Goal: Task Accomplishment & Management: Manage account settings

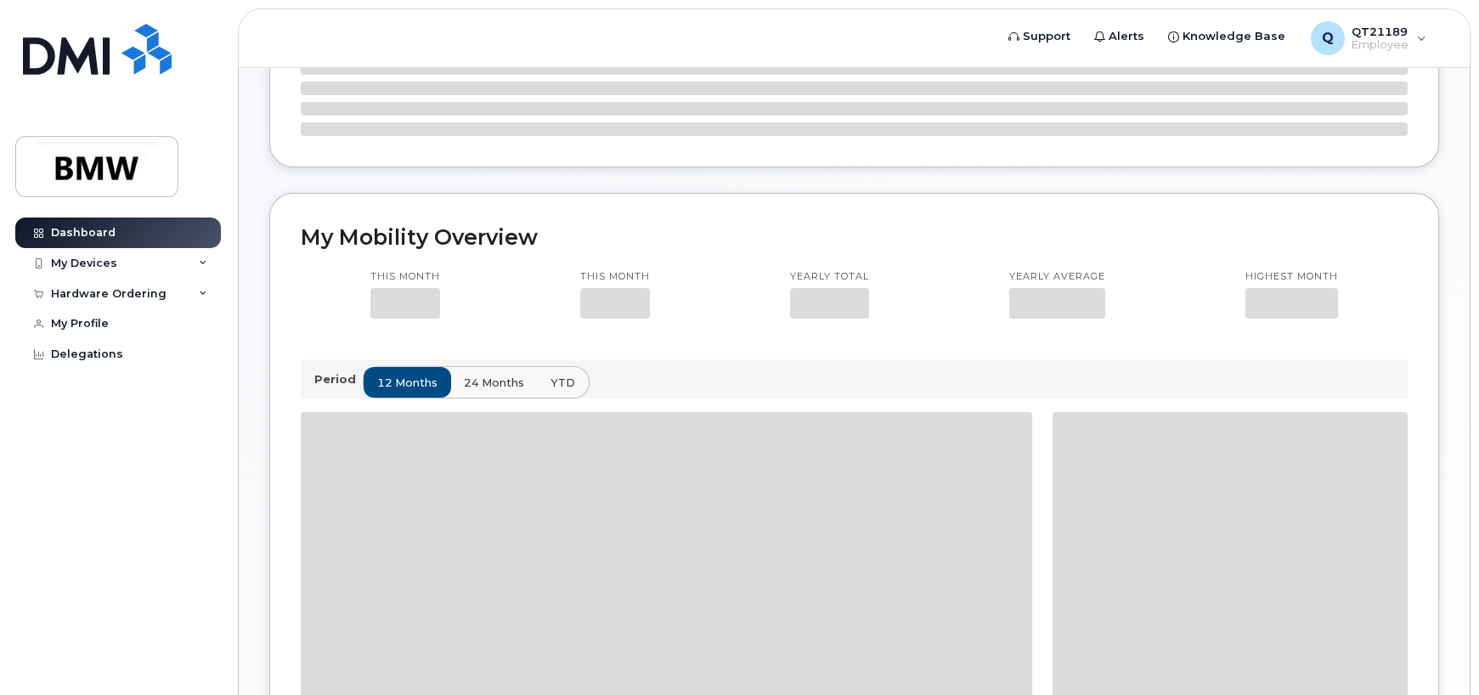
scroll to position [170, 0]
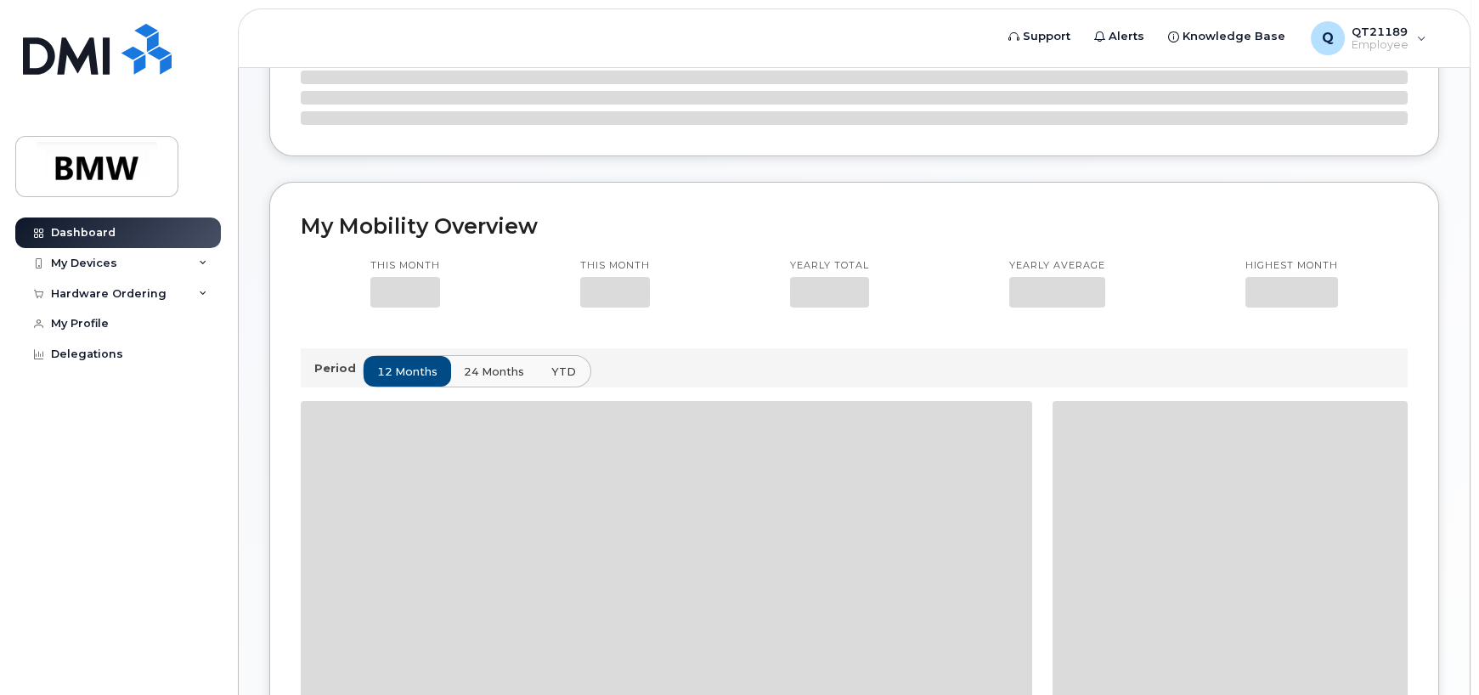
click at [561, 368] on span "YTD" at bounding box center [563, 372] width 25 height 16
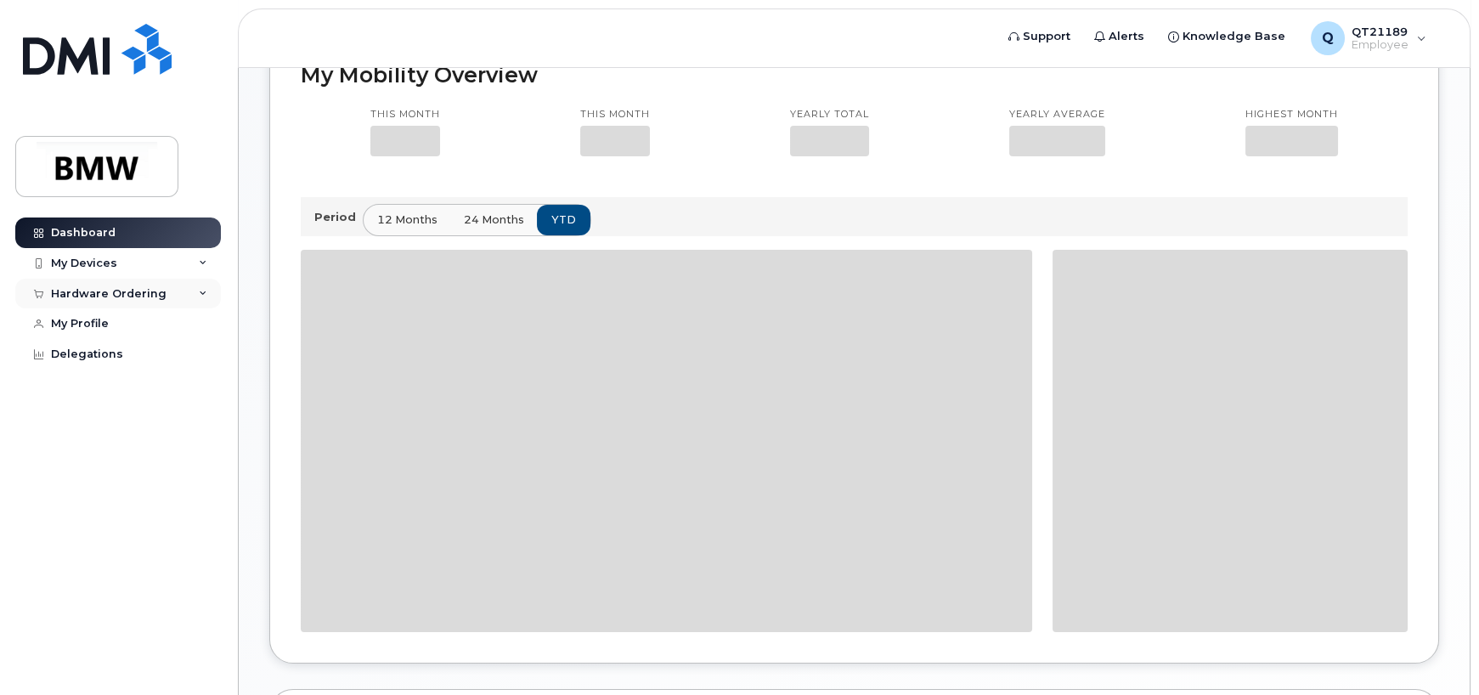
scroll to position [517, 0]
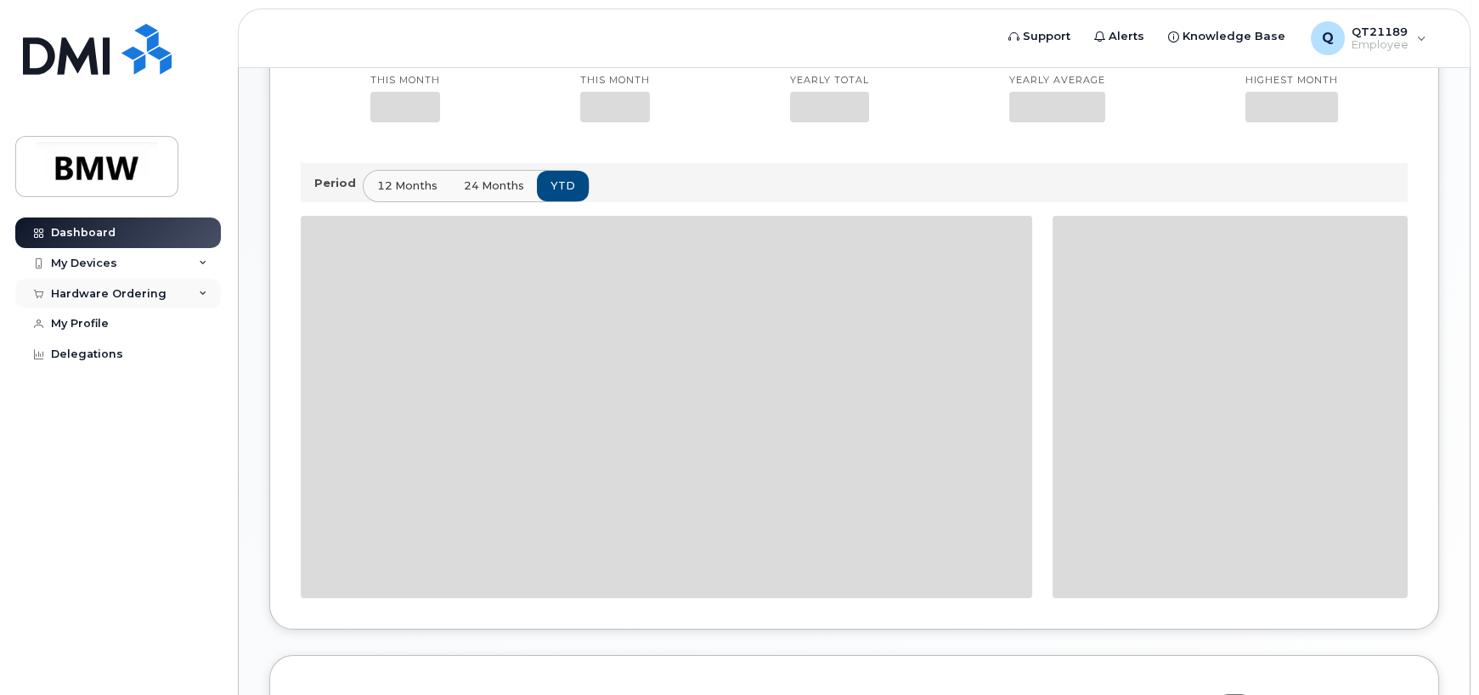
click at [76, 293] on div "Hardware Ordering" at bounding box center [109, 294] width 116 height 14
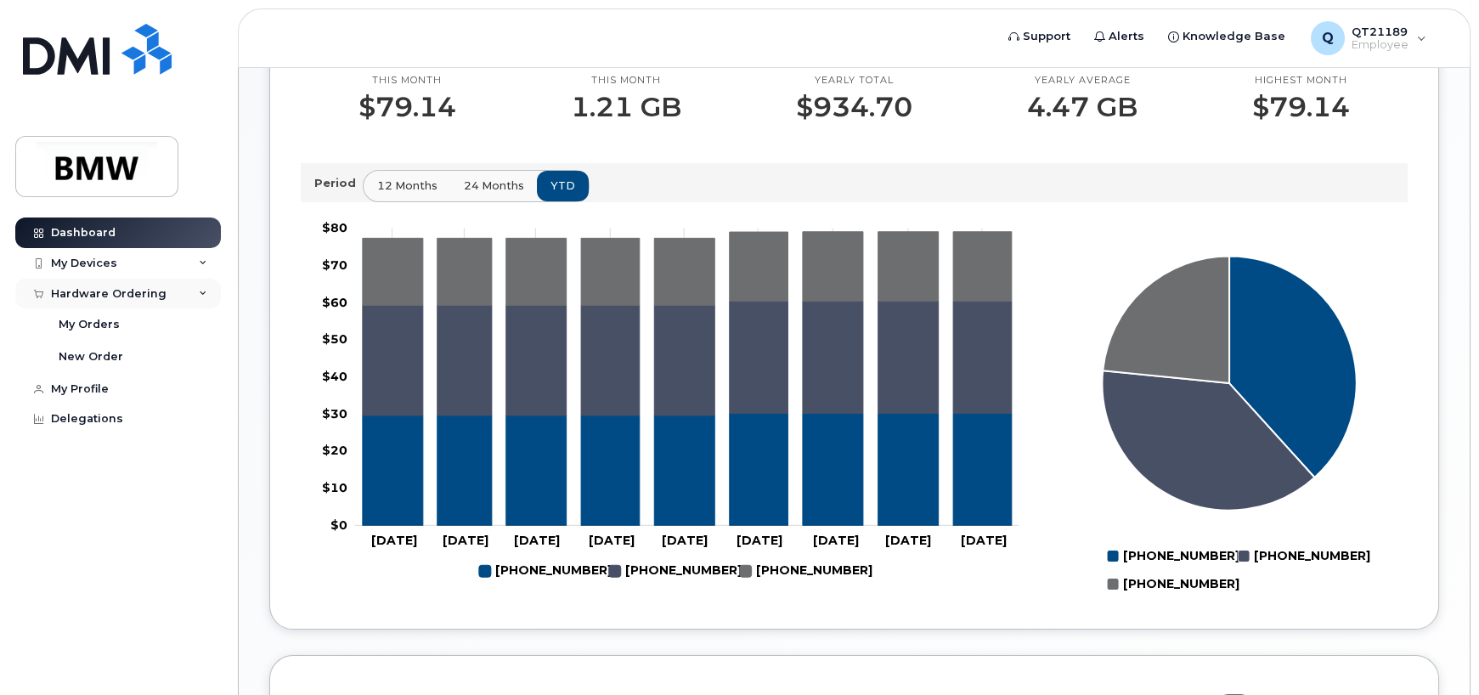
click at [118, 292] on div "Hardware Ordering" at bounding box center [109, 294] width 116 height 14
click at [106, 328] on div "My Orders" at bounding box center [89, 324] width 61 height 15
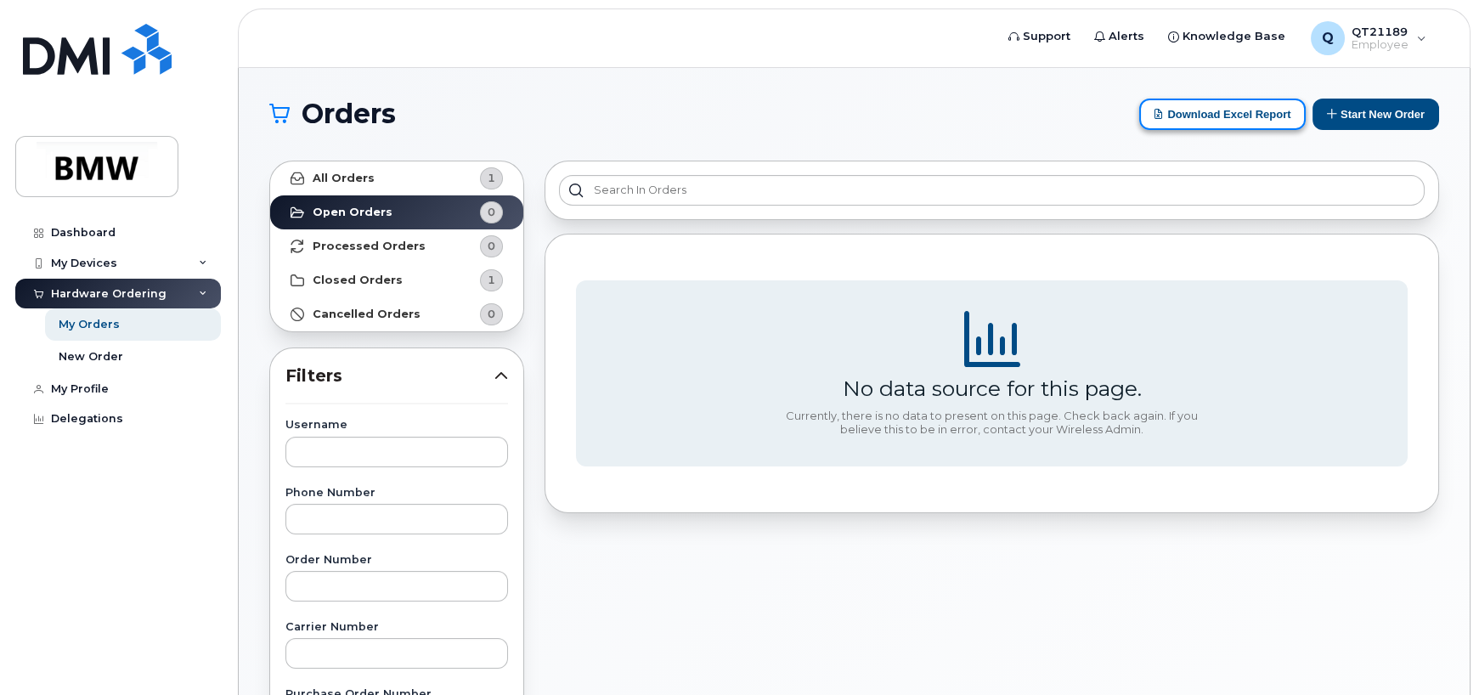
click at [1211, 100] on button "Download Excel Report" at bounding box center [1222, 114] width 167 height 31
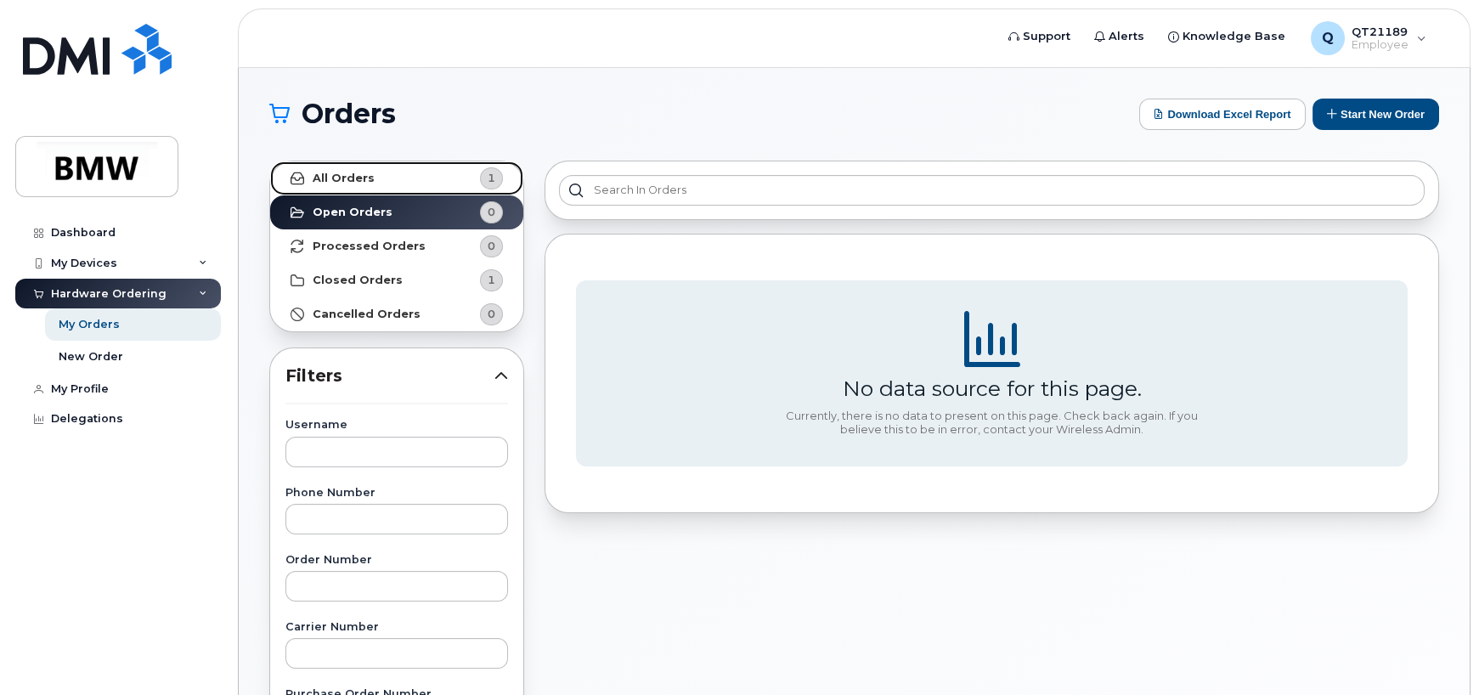
click at [378, 167] on link "All Orders 1" at bounding box center [396, 178] width 253 height 34
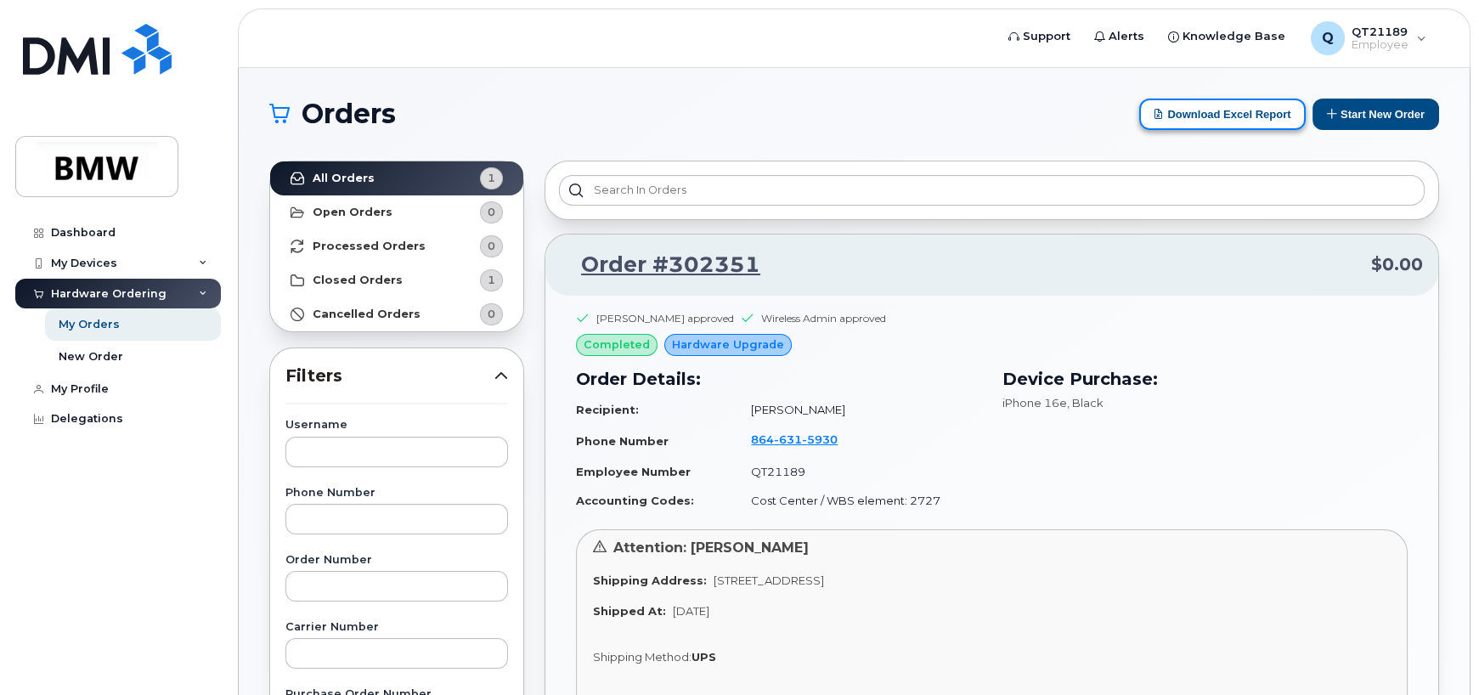
click at [1224, 111] on button "Download Excel Report" at bounding box center [1222, 114] width 167 height 31
click at [825, 64] on header "Support Alerts Knowledge Base Q QT21189 Employee English Français Sign out" at bounding box center [854, 37] width 1233 height 59
click at [1054, 36] on span "Support" at bounding box center [1047, 36] width 48 height 17
